Goal: Information Seeking & Learning: Learn about a topic

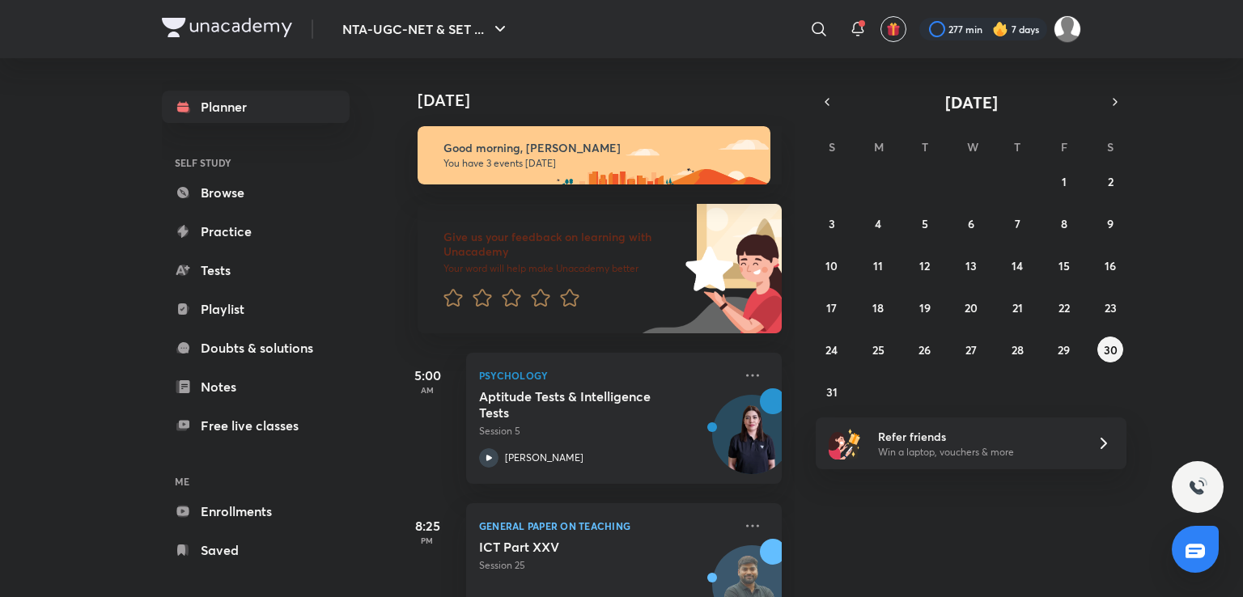
scroll to position [111, 0]
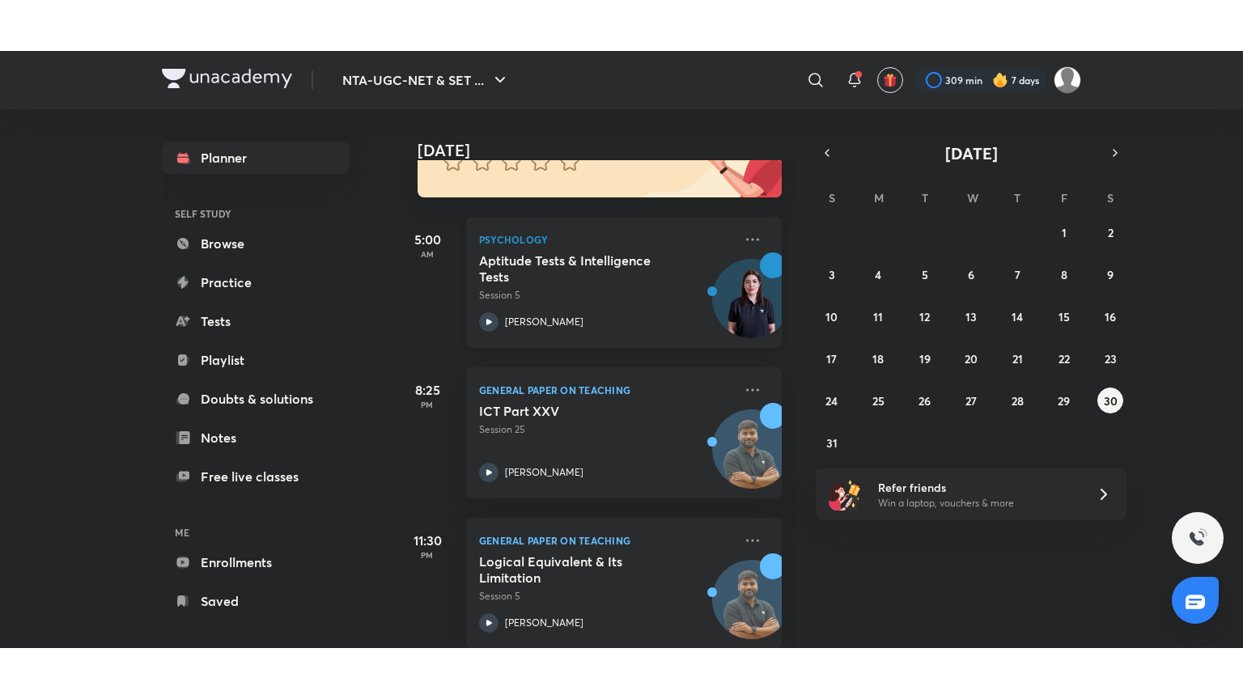
scroll to position [214, 0]
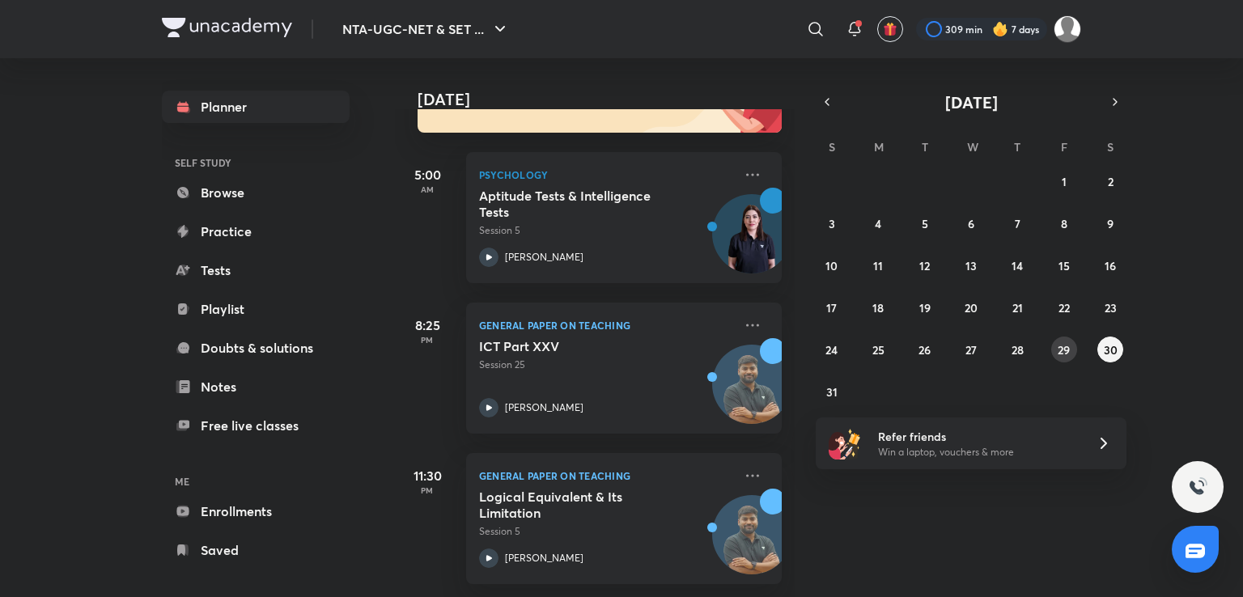
click at [1060, 343] on abbr "29" at bounding box center [1064, 349] width 12 height 15
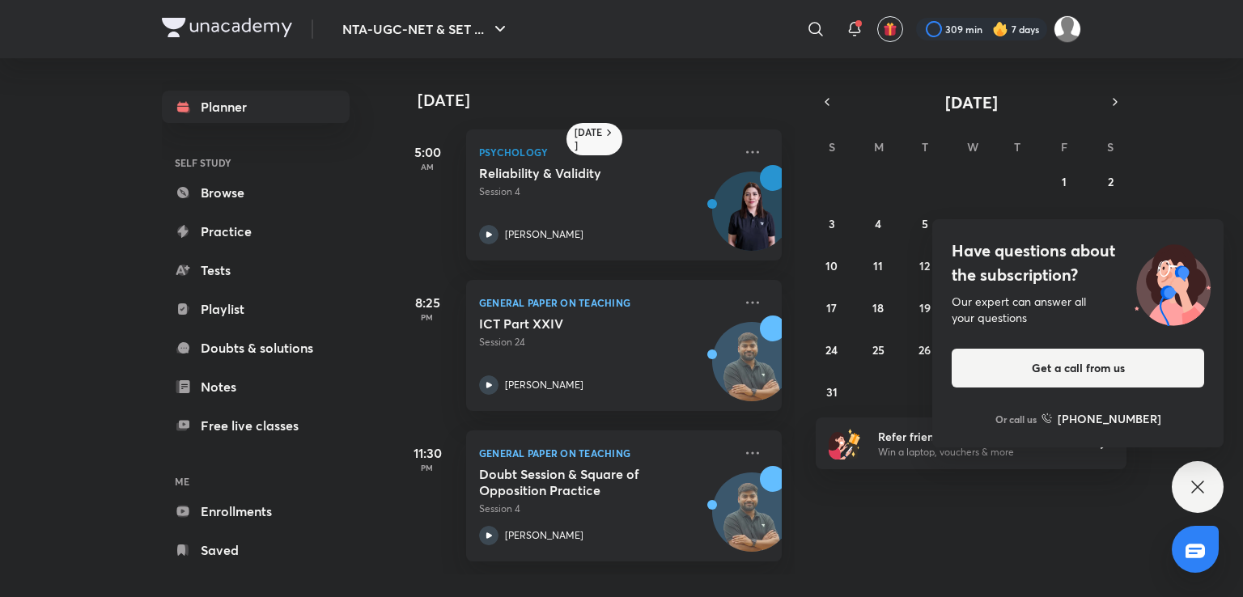
click at [1205, 498] on div "Have questions about the subscription? Our expert can answer all your questions…" at bounding box center [1198, 487] width 52 height 52
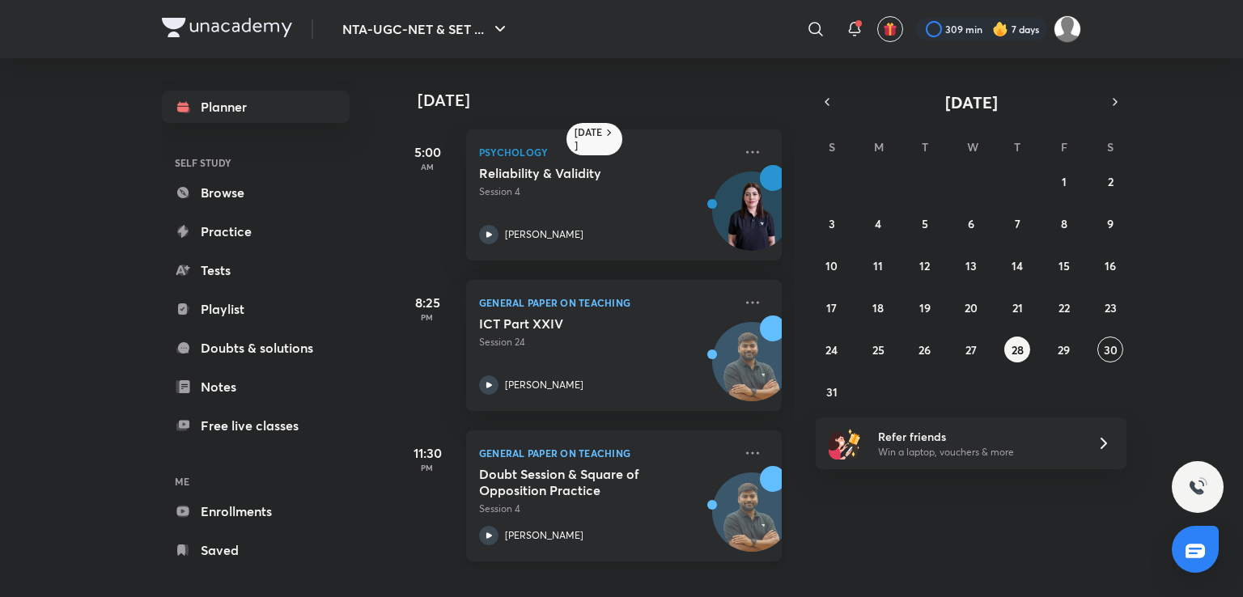
click at [641, 470] on h5 "Doubt Session & Square of Opposition Practice" at bounding box center [580, 482] width 202 height 32
